Goal: Task Accomplishment & Management: Use online tool/utility

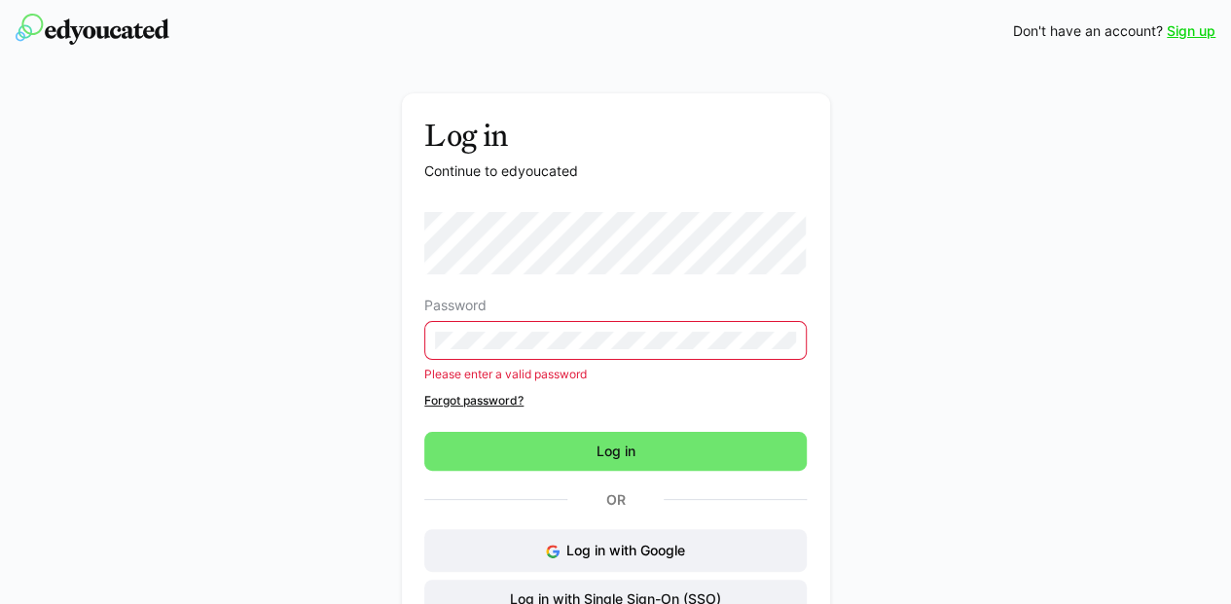
click at [286, 359] on div "Log in Continue to edyoucated Password Please enter a valid password Forgot pas…" at bounding box center [615, 393] width 1097 height 601
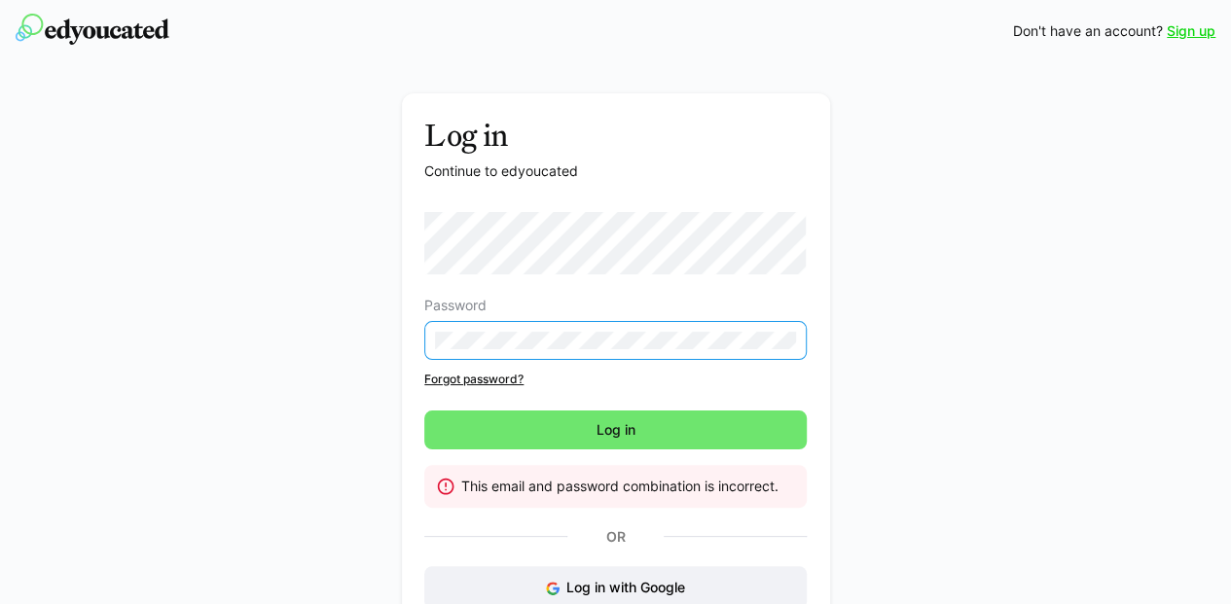
click at [150, 316] on div "Log in Continue to edyoucated Password Forgot password? Log in This email and p…" at bounding box center [615, 412] width 1097 height 638
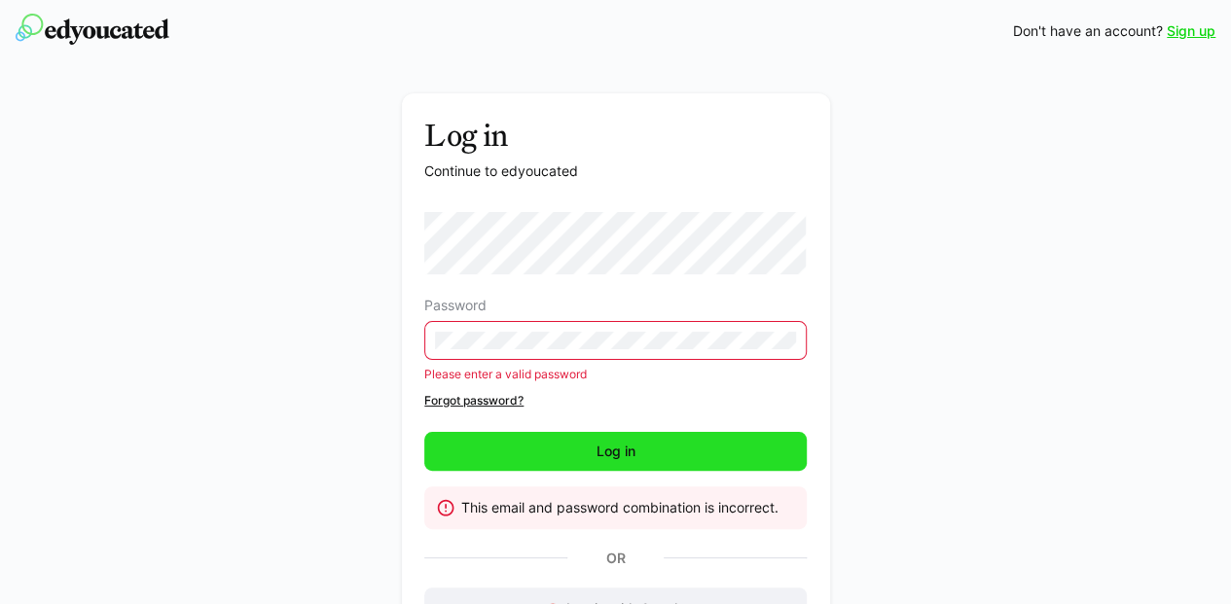
click at [673, 457] on span "Log in" at bounding box center [615, 451] width 382 height 39
click at [612, 451] on span "Log in" at bounding box center [616, 451] width 45 height 19
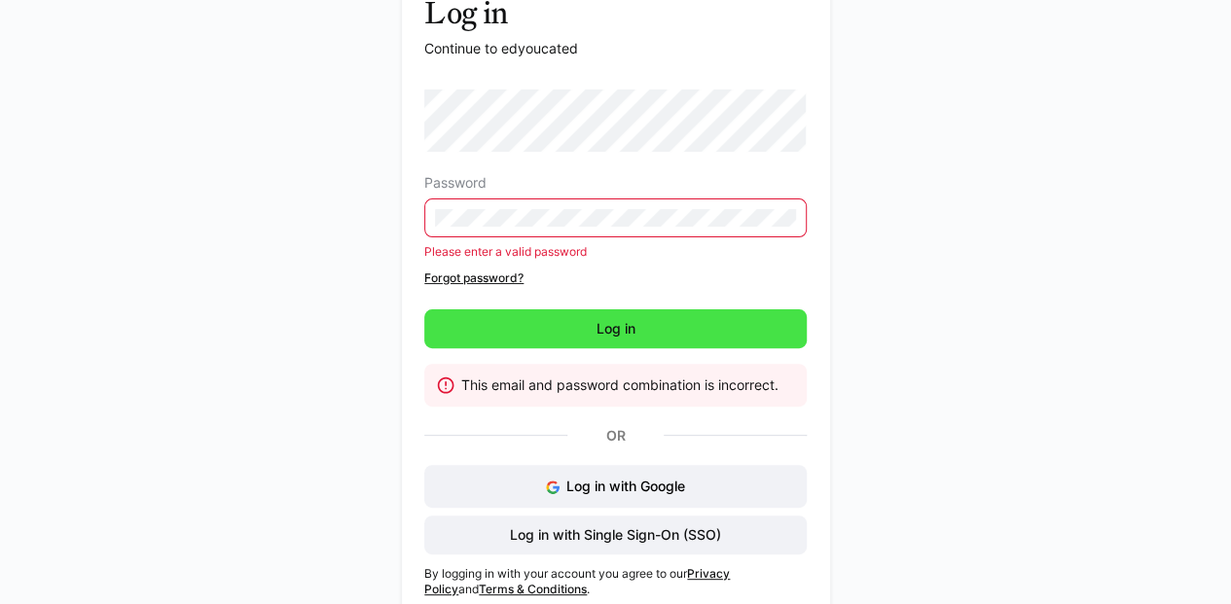
scroll to position [124, 0]
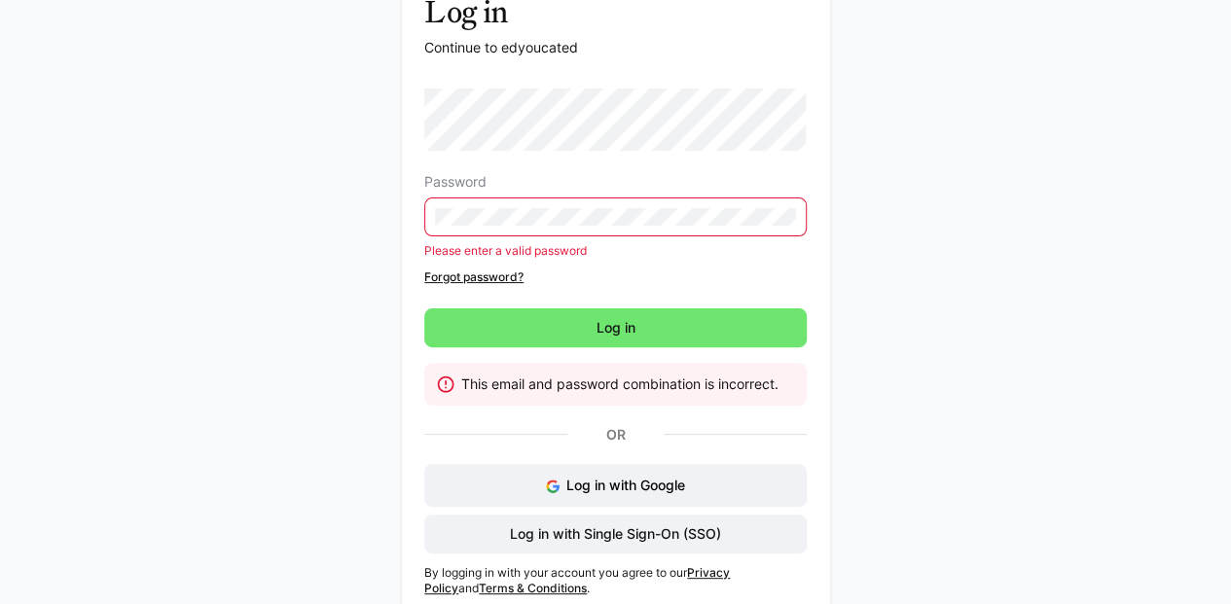
drag, startPoint x: 595, startPoint y: 206, endPoint x: 421, endPoint y: 198, distance: 173.5
click at [421, 198] on div "Log in Continue to edyoucated Password Please enter a valid password Forgot pas…" at bounding box center [616, 295] width 428 height 650
click at [672, 206] on eds-input at bounding box center [615, 217] width 382 height 39
click at [326, 166] on div "Log in Continue to edyoucated Password Please enter a valid password Forgot pas…" at bounding box center [615, 300] width 1097 height 660
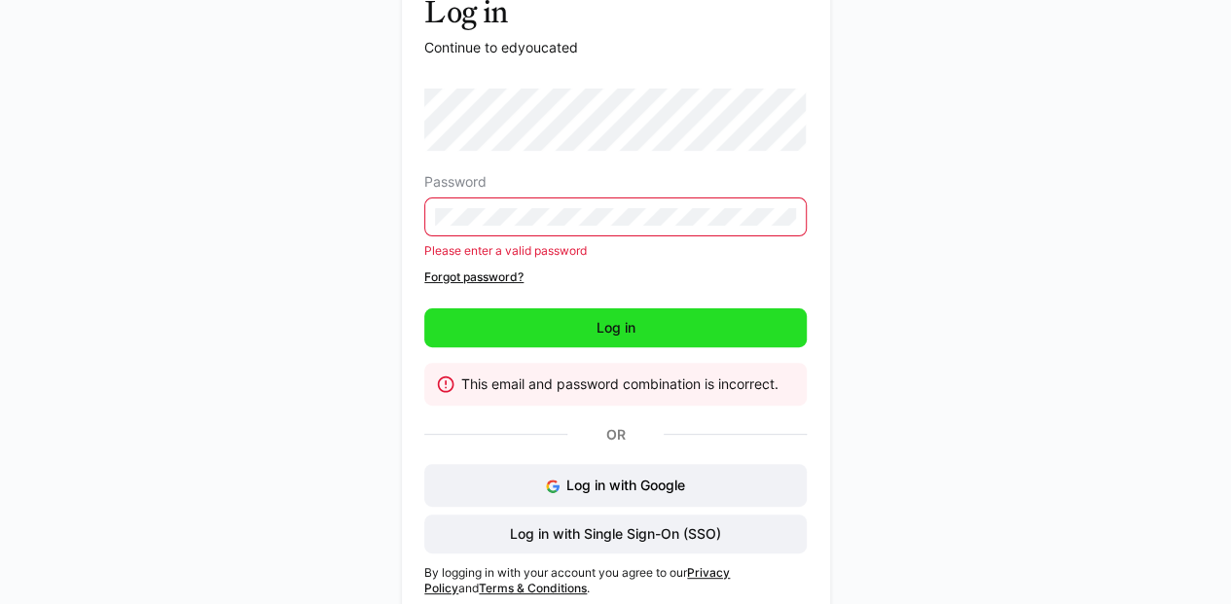
click at [547, 320] on span "Log in" at bounding box center [615, 328] width 382 height 39
click at [643, 315] on span "Log in" at bounding box center [615, 328] width 382 height 39
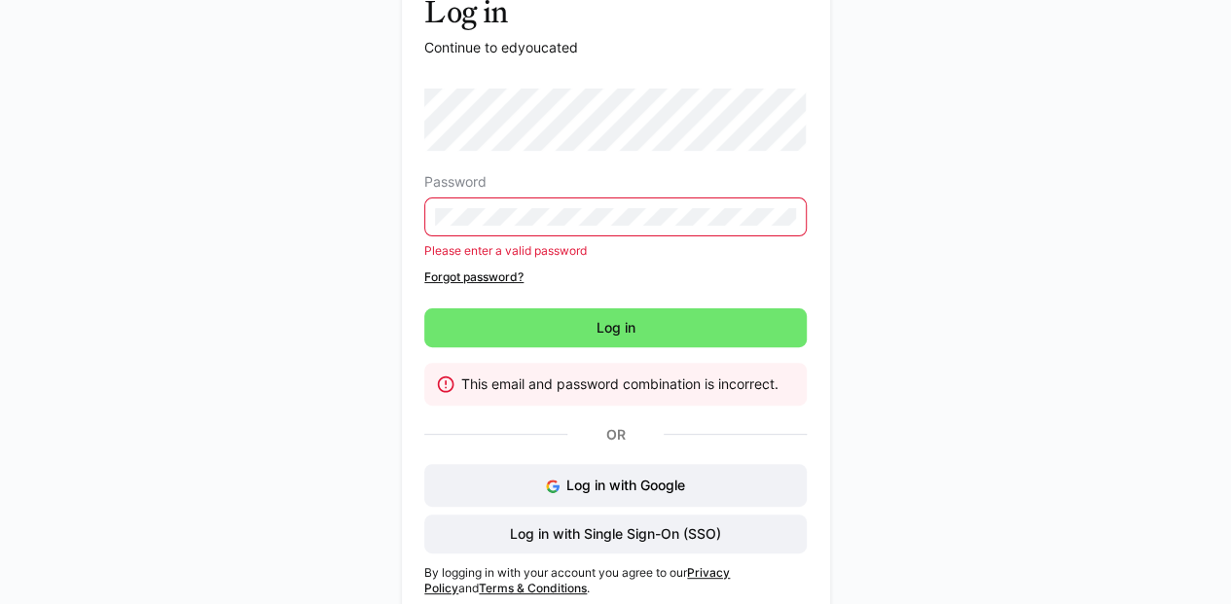
drag, startPoint x: 539, startPoint y: 228, endPoint x: 387, endPoint y: 207, distance: 153.2
click at [387, 207] on div "Log in Continue to edyoucated Password Please enter a valid password Forgot pas…" at bounding box center [615, 300] width 1097 height 660
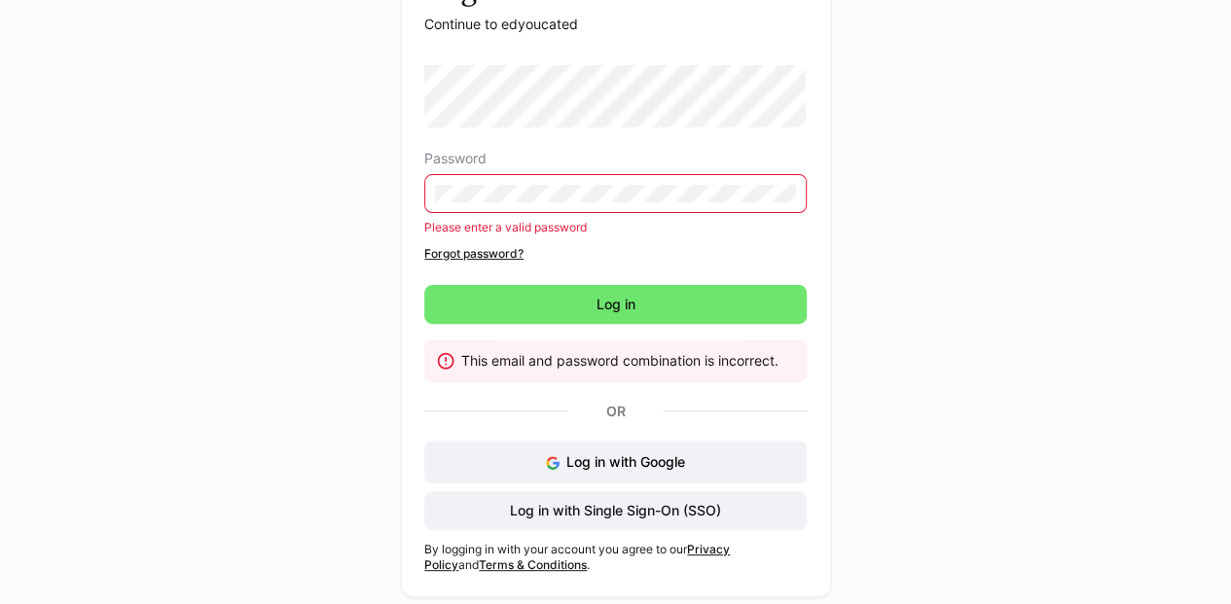
click at [486, 249] on link "Forgot password?" at bounding box center [615, 254] width 382 height 16
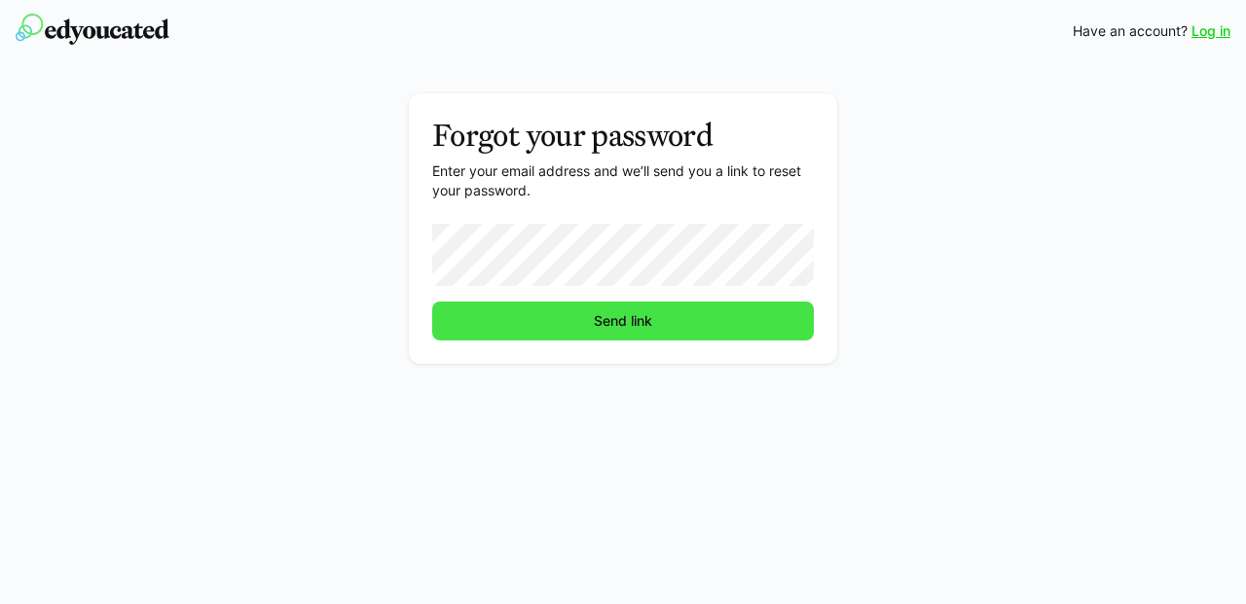
click at [573, 325] on span "Send link" at bounding box center [622, 321] width 381 height 39
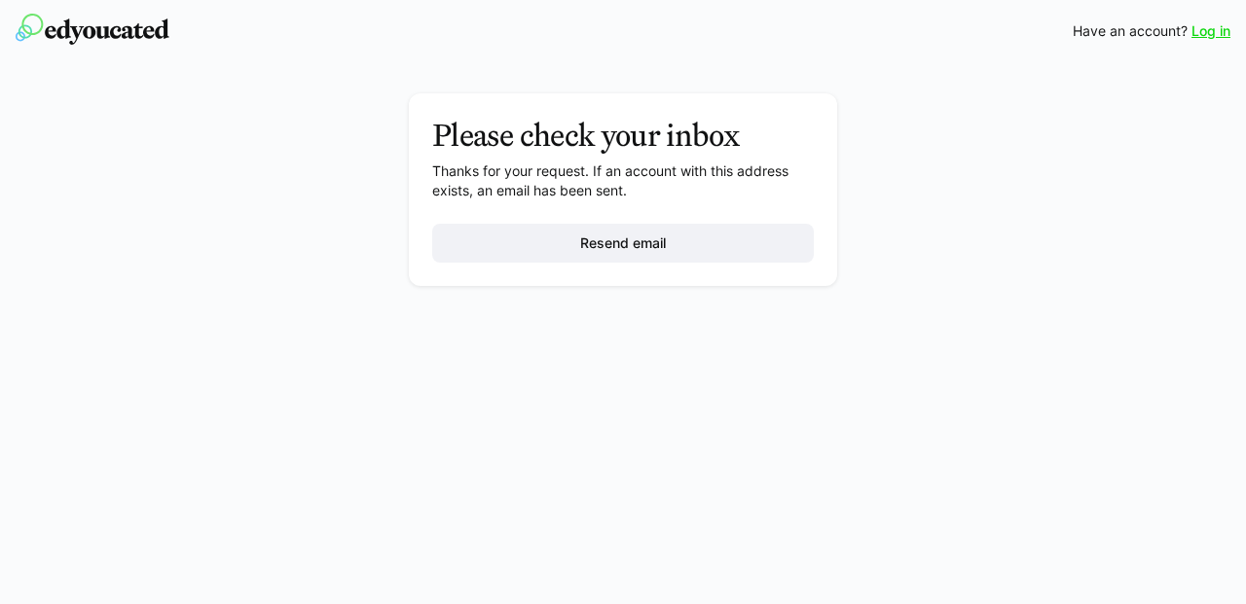
click at [1209, 28] on link "Log in" at bounding box center [1210, 30] width 39 height 19
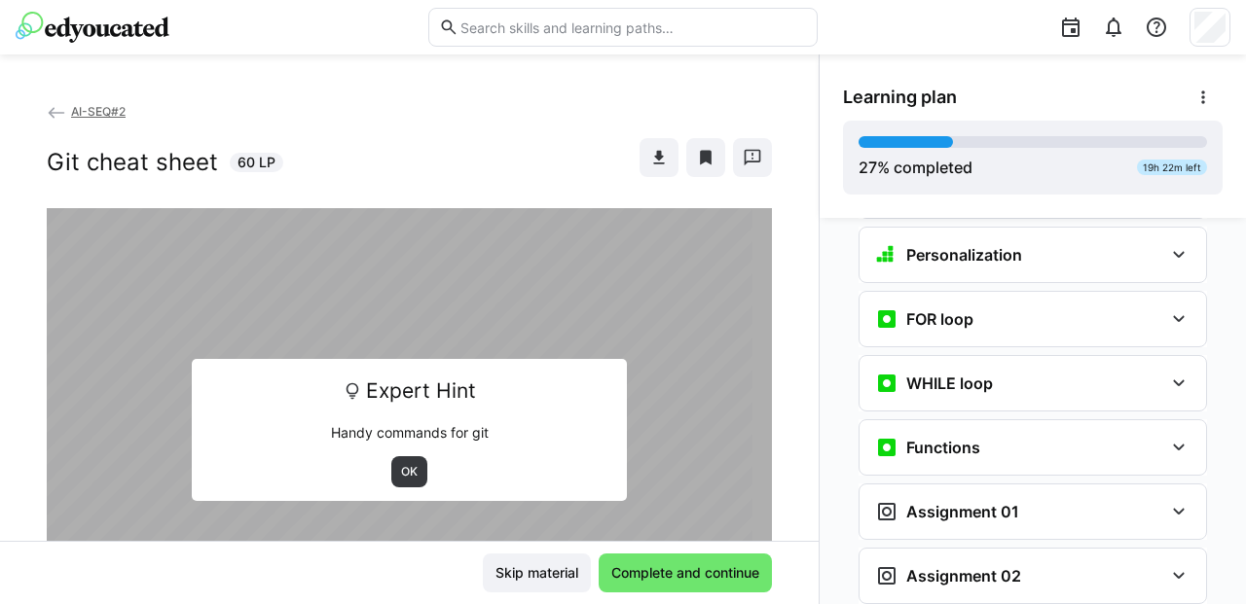
scroll to position [1471, 0]
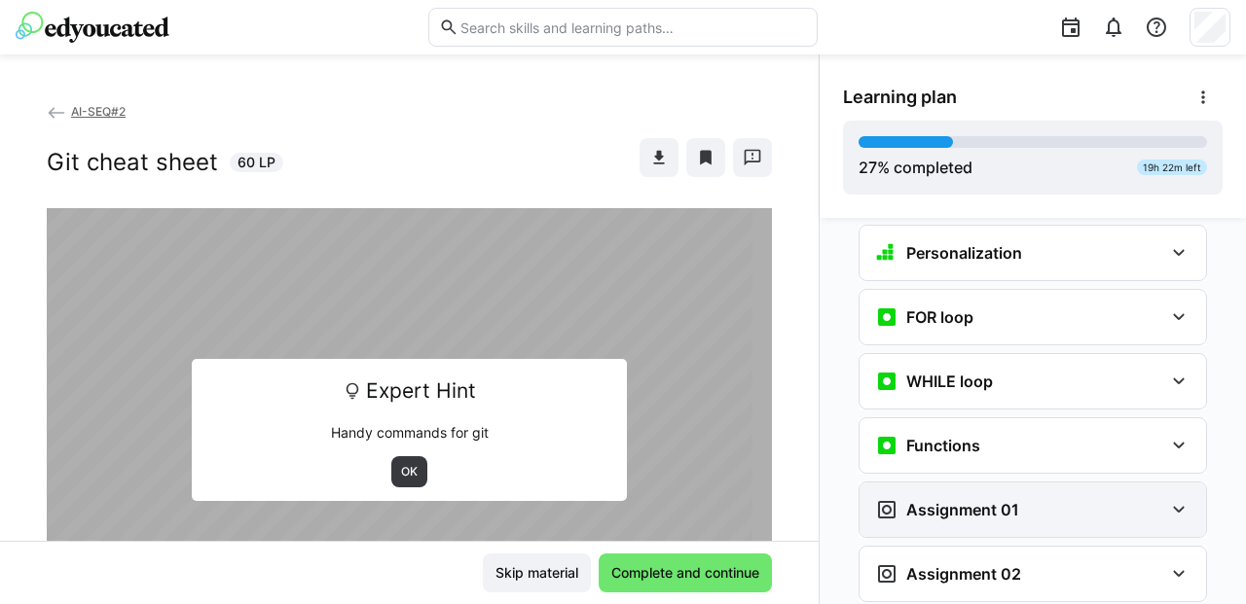
click at [946, 500] on h3 "Assignment 01" at bounding box center [962, 509] width 113 height 19
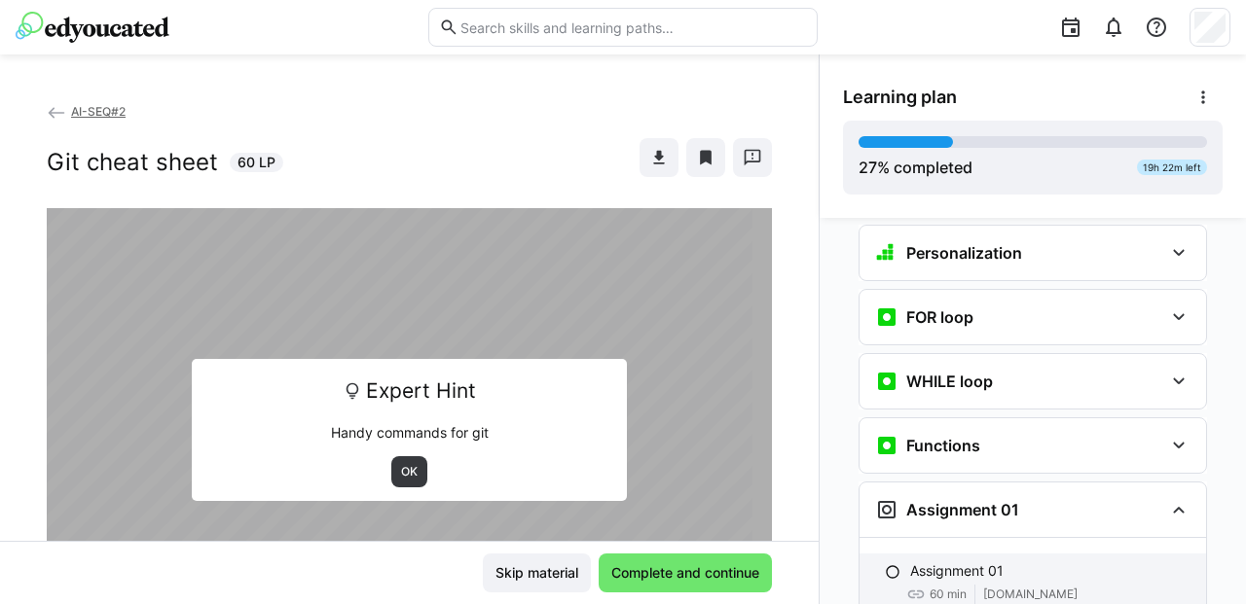
click at [935, 562] on p "Assignment 01" at bounding box center [956, 571] width 93 height 19
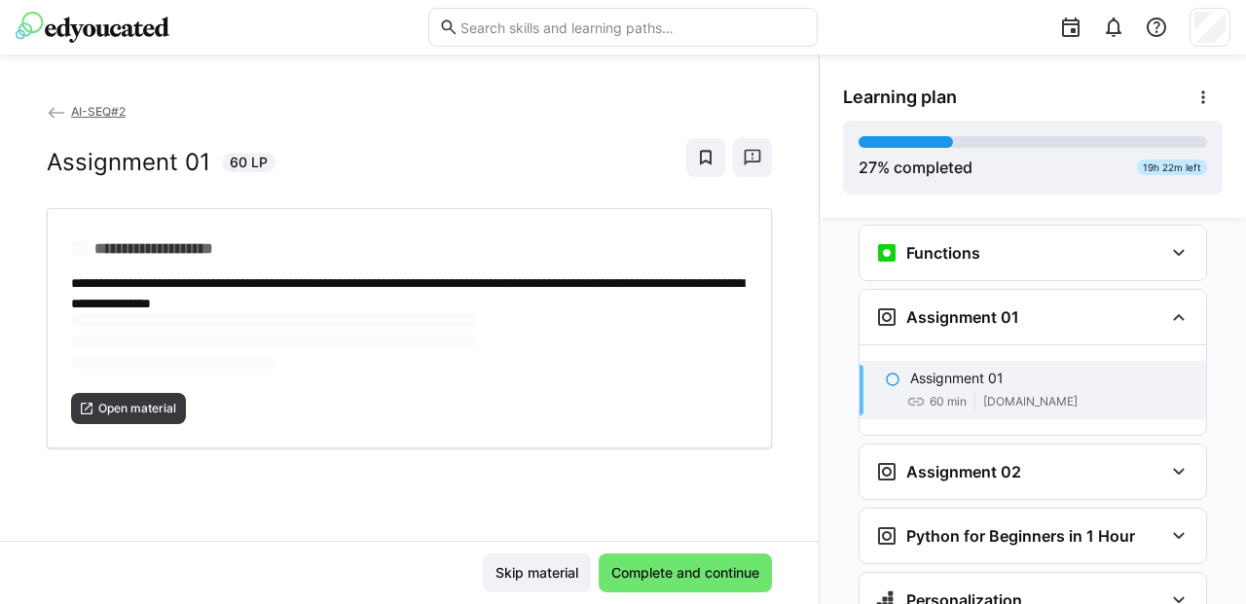
scroll to position [1689, 0]
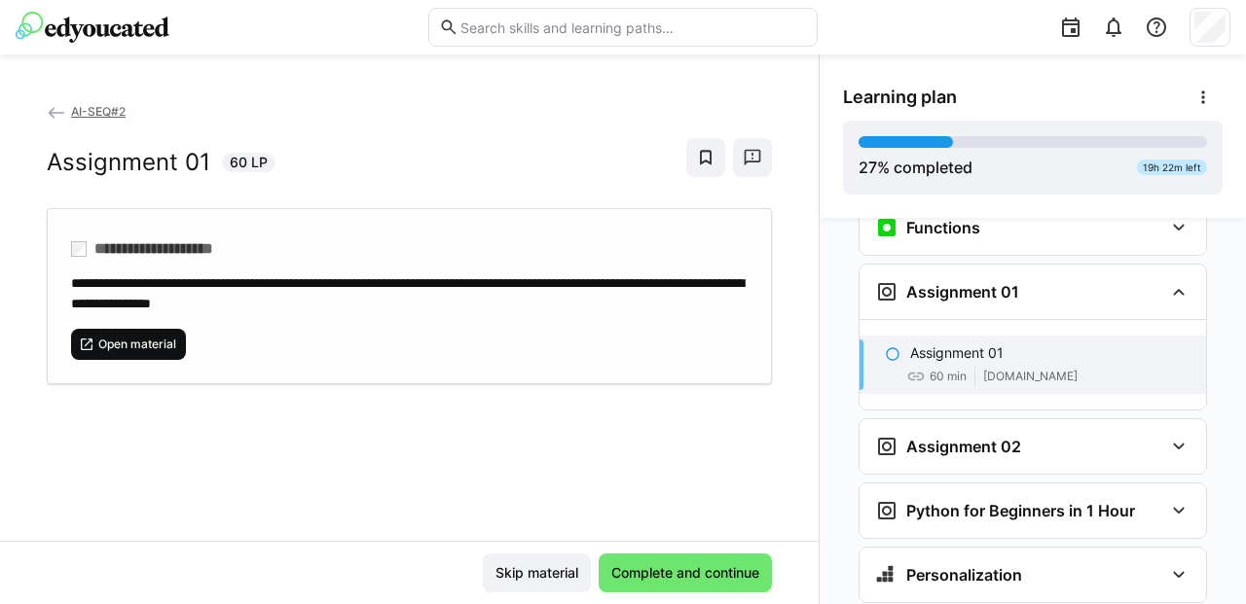
click at [119, 341] on span "Open material" at bounding box center [137, 345] width 82 height 16
